Goal: Transaction & Acquisition: Book appointment/travel/reservation

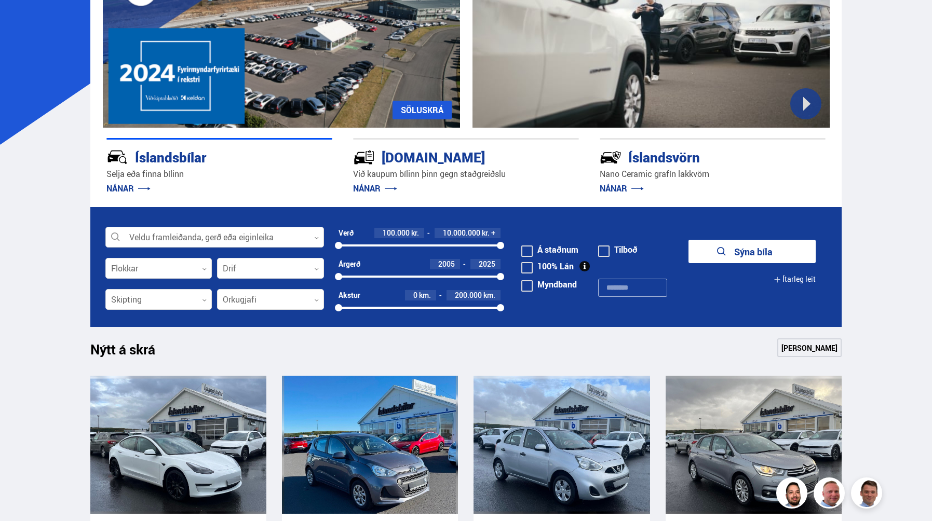
click at [278, 229] on div at bounding box center [214, 237] width 219 height 21
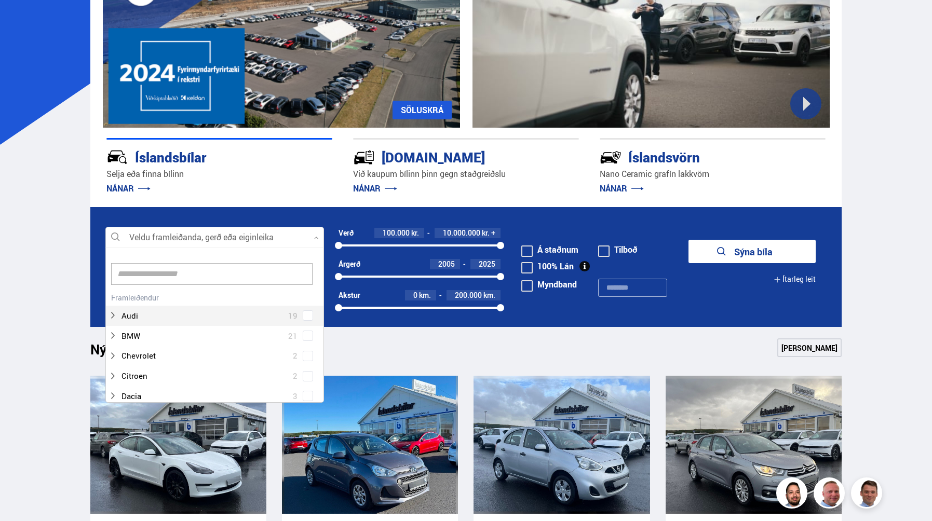
scroll to position [155, 215]
type input "*****"
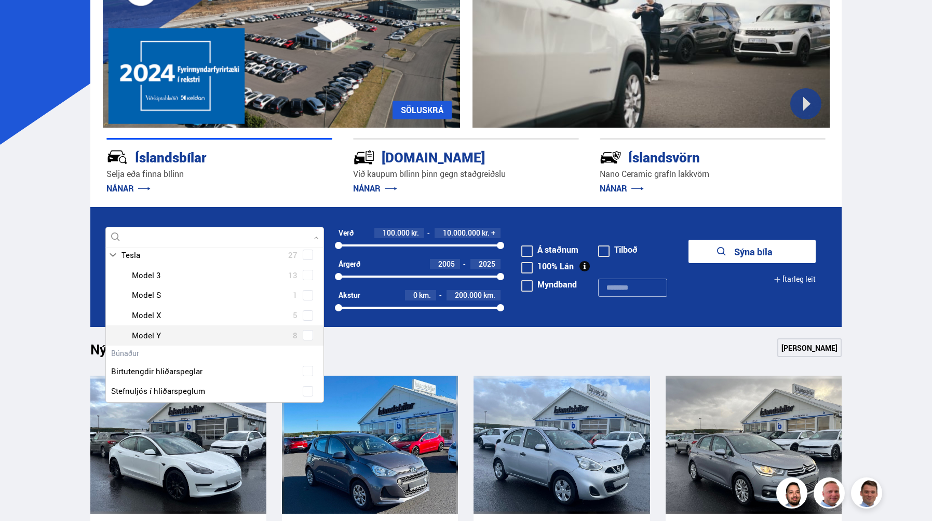
scroll to position [61, 0]
click at [201, 334] on div at bounding box center [225, 334] width 192 height 15
click at [303, 333] on div "Tesla Model 3 13 Tesla Model S 1 Tesla Model X 5 Tesla Model Y 8" at bounding box center [214, 305] width 217 height 80
click at [724, 252] on button "Sýna 8 bíla" at bounding box center [751, 251] width 127 height 23
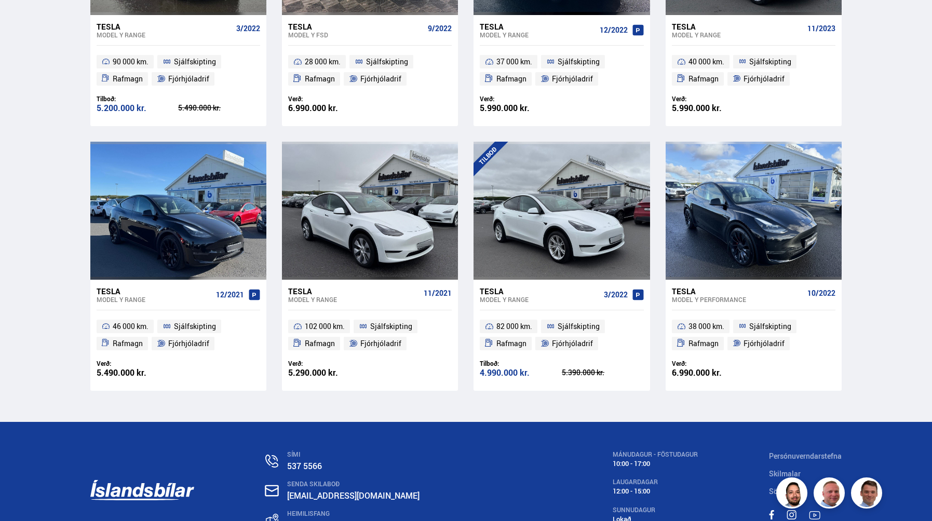
scroll to position [449, 0]
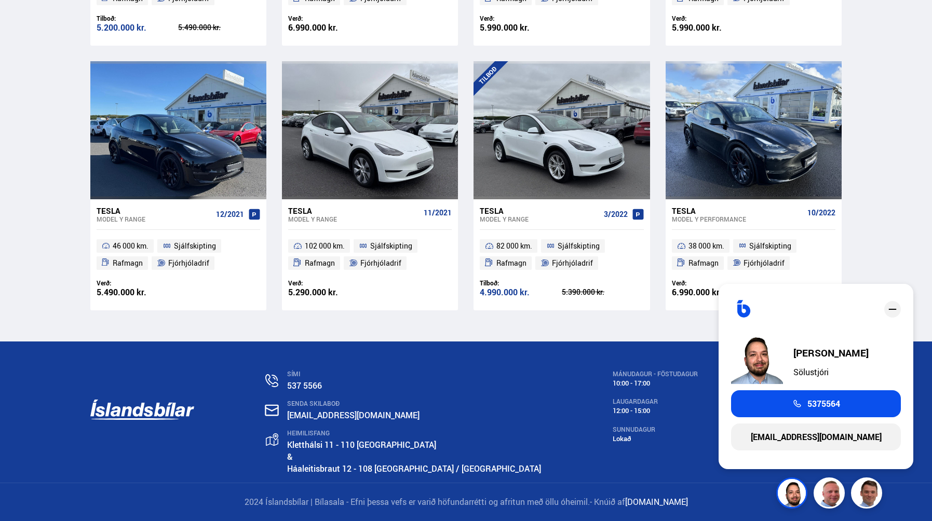
click at [528, 447] on div "SÍMI 537 5566 SENDA SKILABOÐ [EMAIL_ADDRESS][DOMAIN_NAME] HEIMILISFANG [STREET_…" at bounding box center [466, 412] width 768 height 141
